Goal: Task Accomplishment & Management: Use online tool/utility

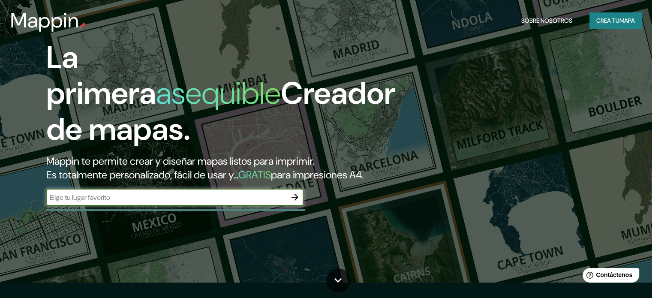
scroll to position [43, 0]
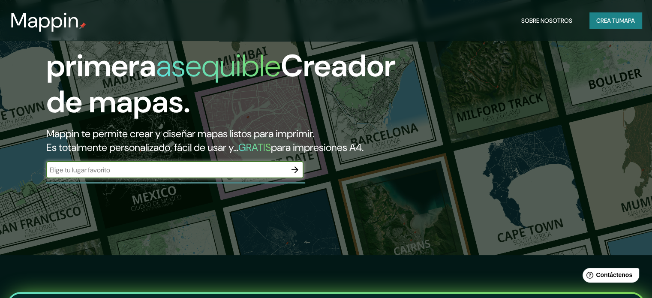
click at [173, 175] on input "text" at bounding box center [166, 170] width 240 height 10
type input "curtiba"
click at [296, 175] on icon "button" at bounding box center [295, 170] width 10 height 10
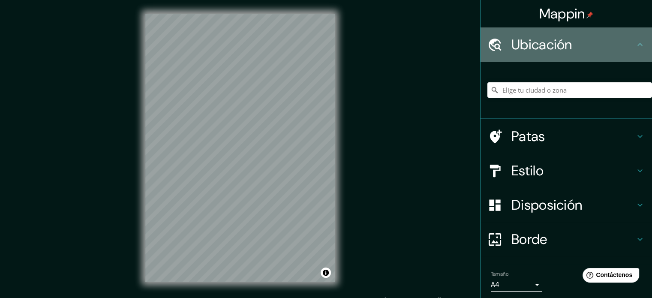
click at [539, 48] on font "Ubicación" at bounding box center [542, 45] width 61 height 18
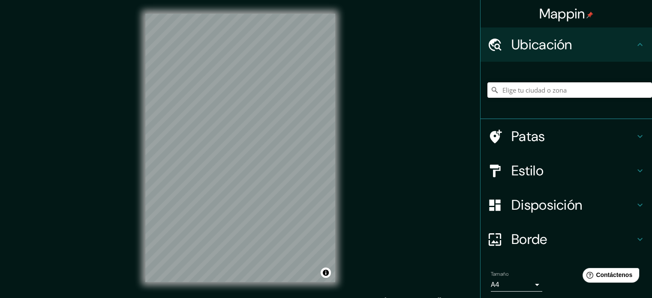
click at [542, 87] on input "Elige tu ciudad o zona" at bounding box center [570, 89] width 165 height 15
click at [515, 91] on input "Elige tu ciudad o zona" at bounding box center [570, 89] width 165 height 15
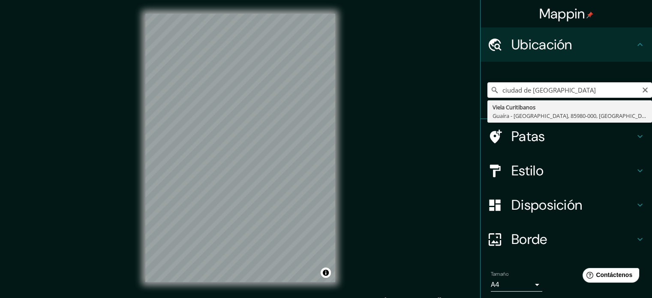
type input "Viela Curitibanos, [GEOGRAPHIC_DATA] - [GEOGRAPHIC_DATA], 85980-000, [GEOGRAPHI…"
